Goal: Task Accomplishment & Management: Use online tool/utility

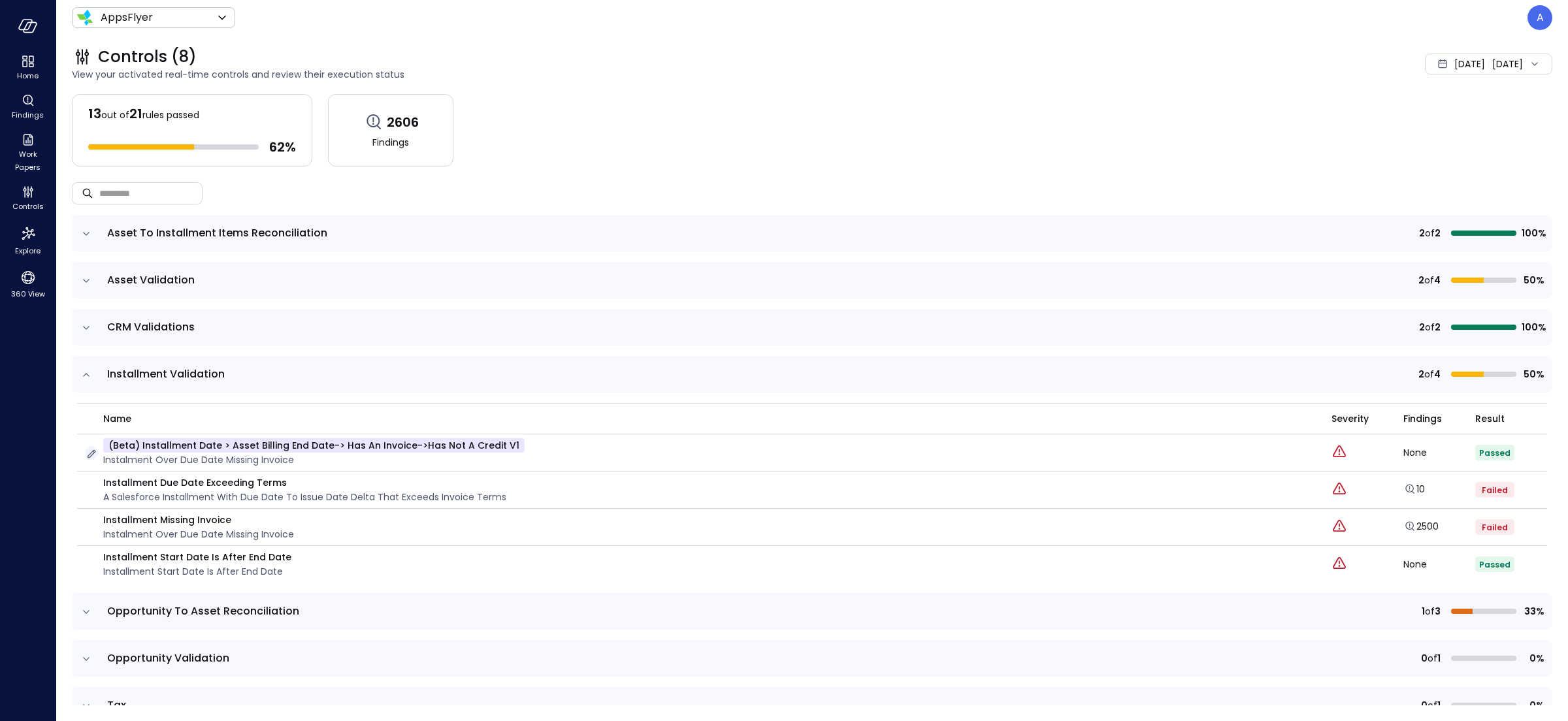
click at [91, 449] on icon "button" at bounding box center [91, 454] width 13 height 13
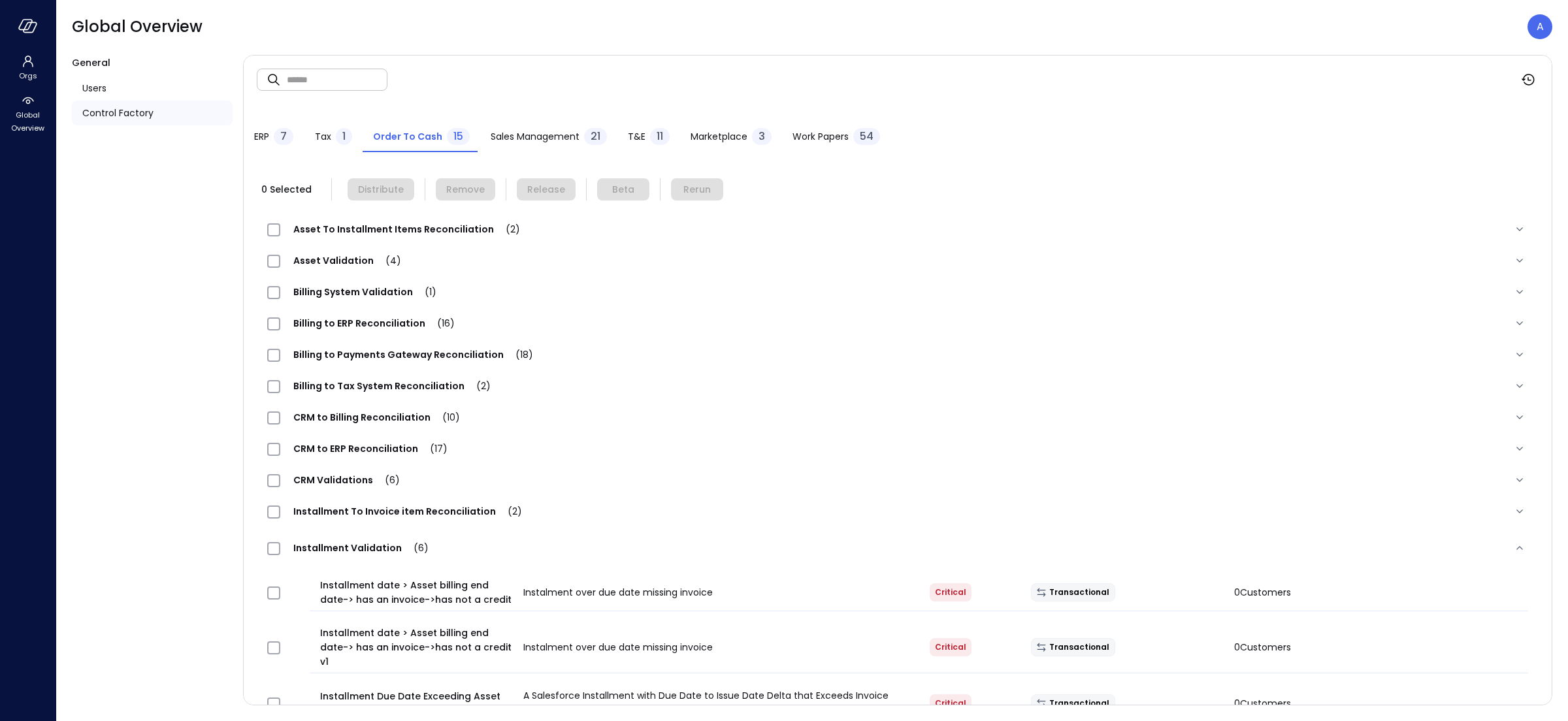
scroll to position [27, 0]
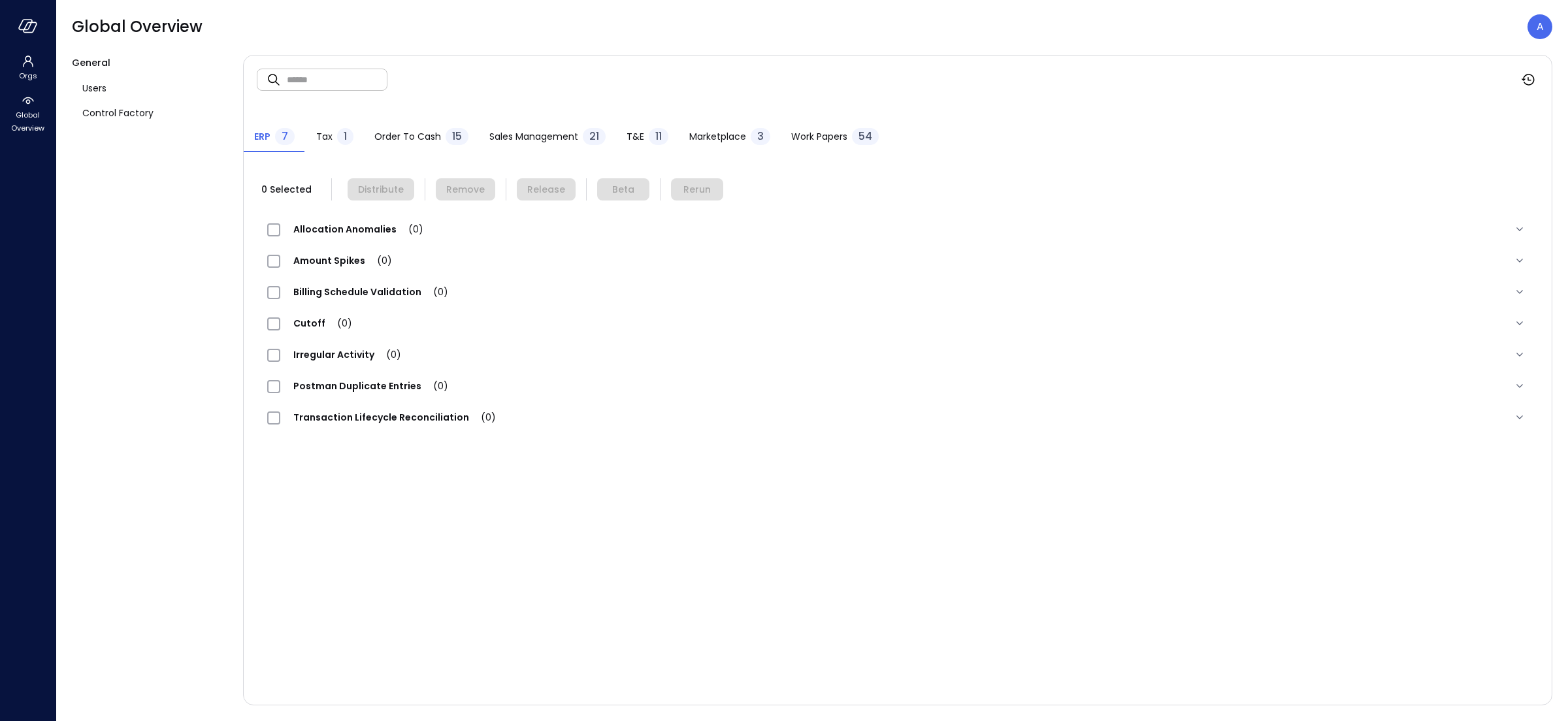
click at [424, 139] on span "Order to Cash" at bounding box center [408, 136] width 66 height 14
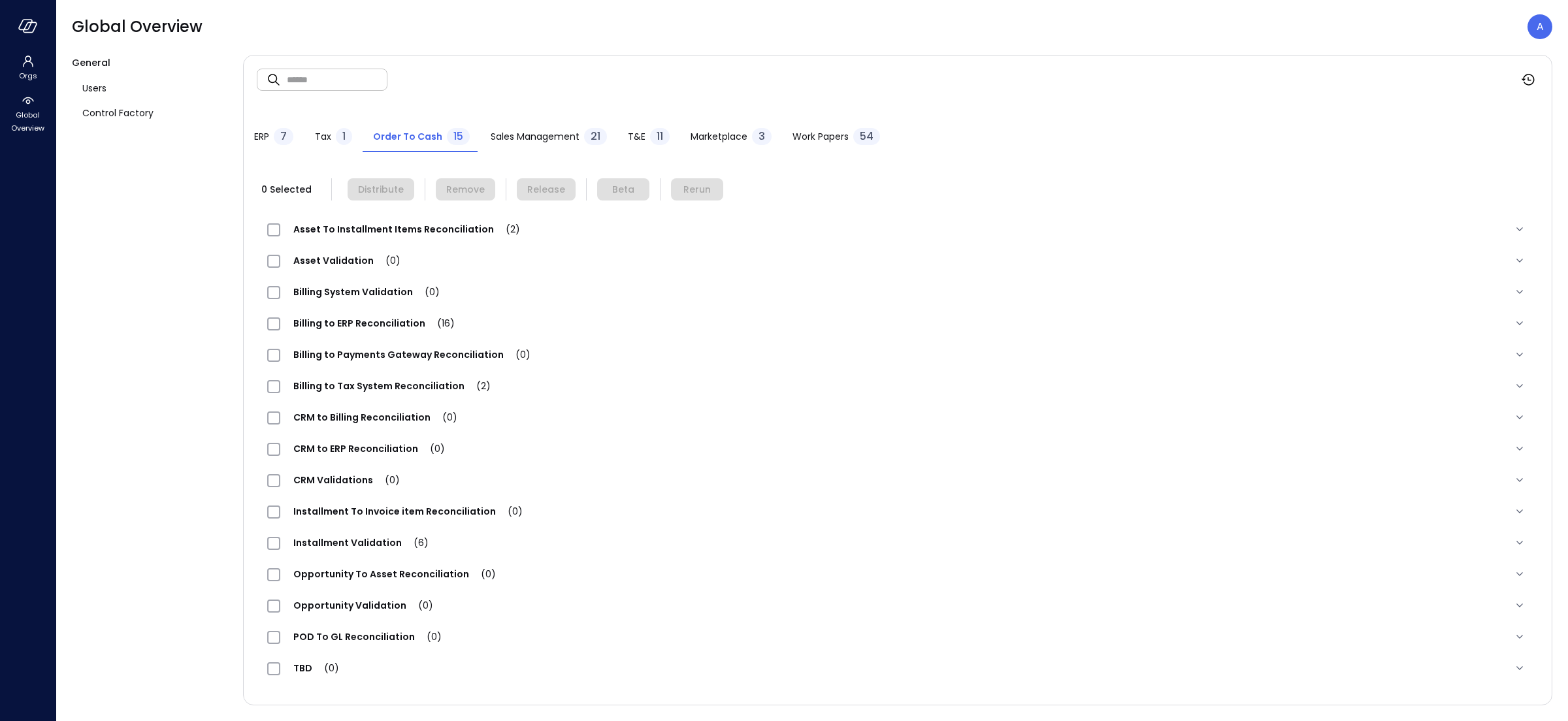
click at [372, 538] on span "Installment Validation (6)" at bounding box center [361, 542] width 161 height 13
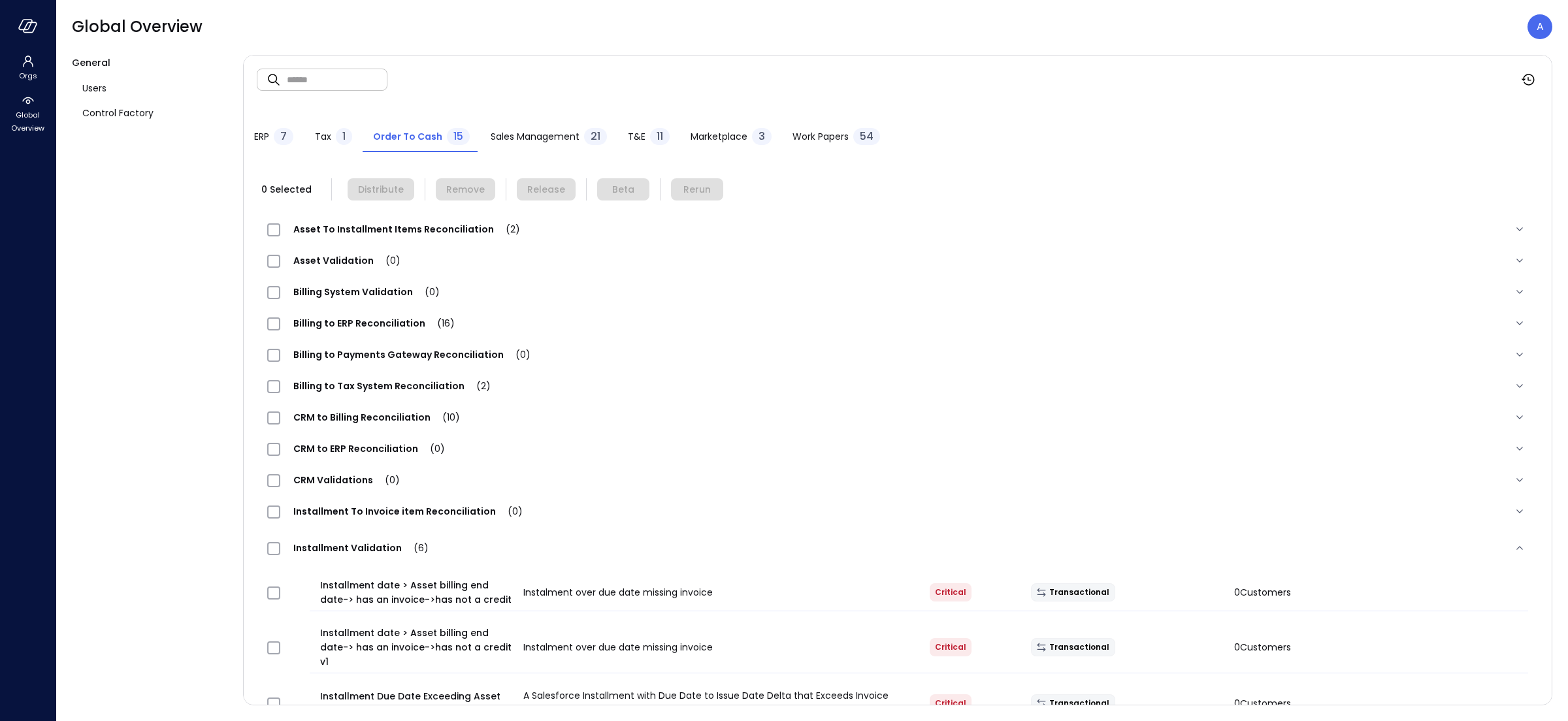
scroll to position [120, 0]
